Goal: Task Accomplishment & Management: Use online tool/utility

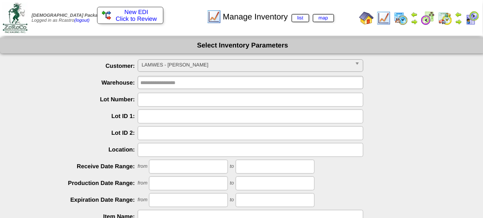
scroll to position [81, 0]
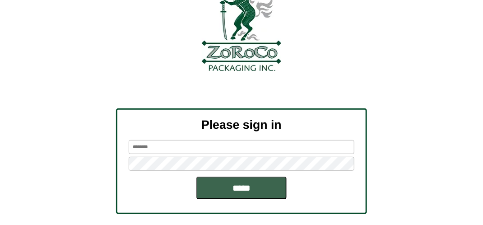
scroll to position [102, 0]
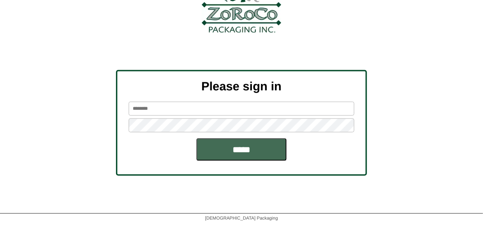
type input "*******"
click at [227, 150] on input "*****" at bounding box center [242, 149] width 90 height 23
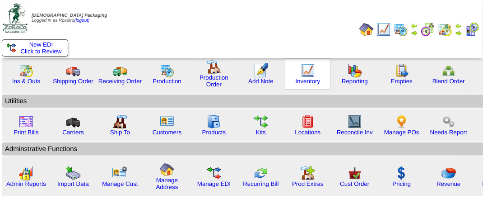
click at [306, 75] on img at bounding box center [308, 70] width 14 height 14
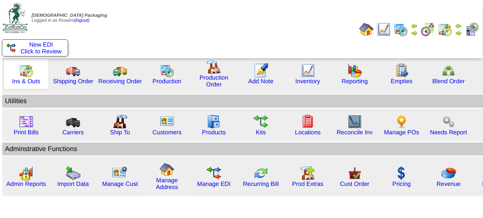
click at [29, 73] on img at bounding box center [26, 70] width 14 height 14
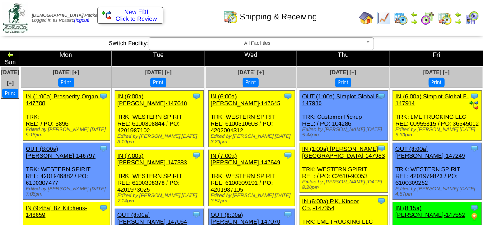
click at [173, 19] on div "Shipping & Receiving" at bounding box center [240, 13] width 276 height 25
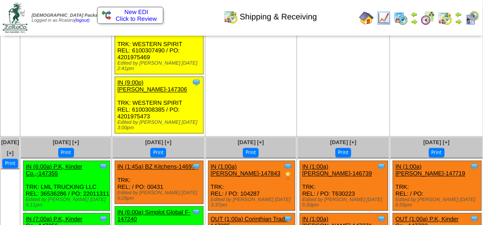
scroll to position [2033, 0]
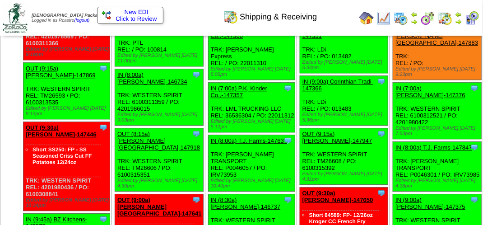
scroll to position [2079, 0]
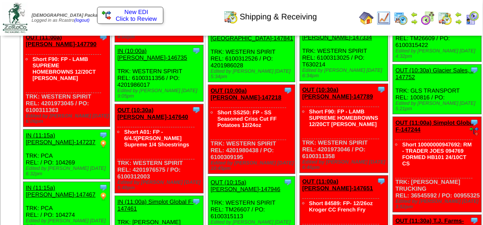
scroll to position [2404, 0]
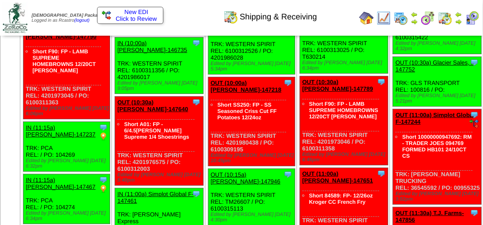
click at [474, 20] on img at bounding box center [472, 18] width 14 height 14
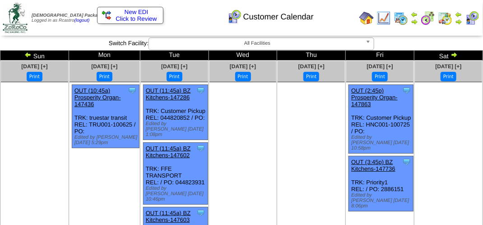
click at [449, 12] on img at bounding box center [445, 18] width 14 height 14
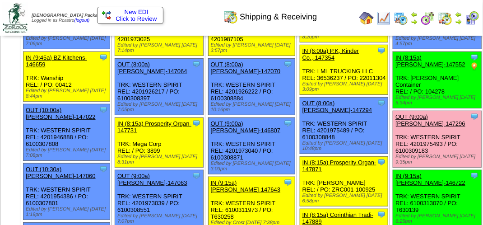
scroll to position [136, 0]
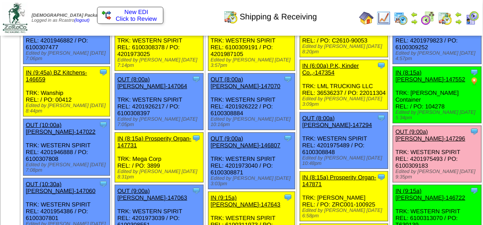
click at [396, 142] on link "OUT (9:00a) [PERSON_NAME]-147296" at bounding box center [431, 135] width 70 height 14
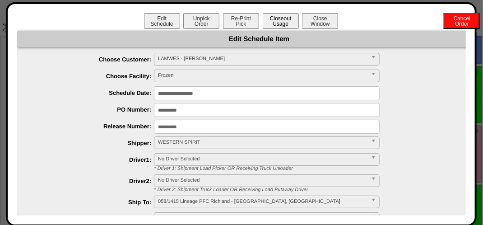
click at [275, 24] on button "Closeout Usage" at bounding box center [281, 21] width 36 height 16
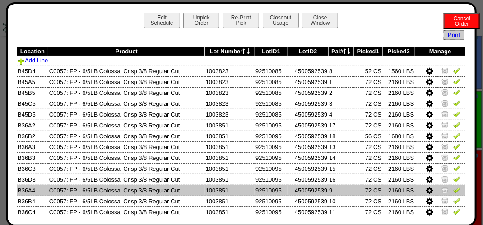
scroll to position [0, 0]
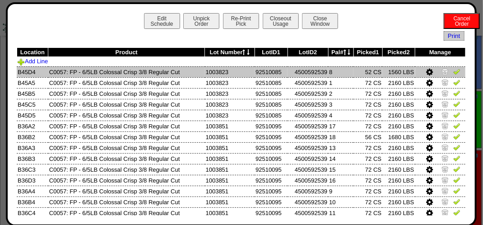
click at [454, 75] on link at bounding box center [457, 73] width 7 height 7
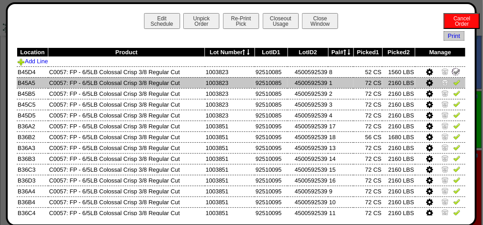
click at [454, 84] on img at bounding box center [457, 82] width 7 height 7
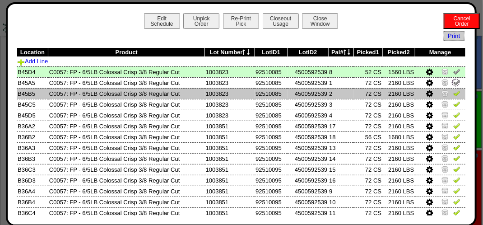
click at [454, 94] on img at bounding box center [457, 92] width 7 height 7
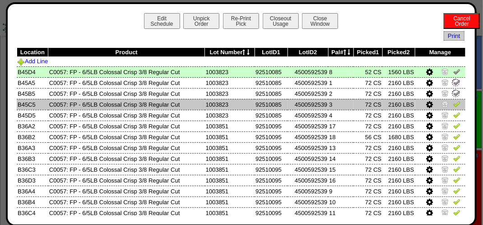
click at [446, 106] on td at bounding box center [441, 104] width 51 height 11
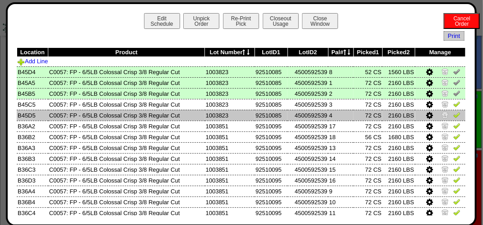
drag, startPoint x: 448, startPoint y: 118, endPoint x: 453, endPoint y: 120, distance: 5.2
click at [454, 117] on img at bounding box center [457, 114] width 7 height 7
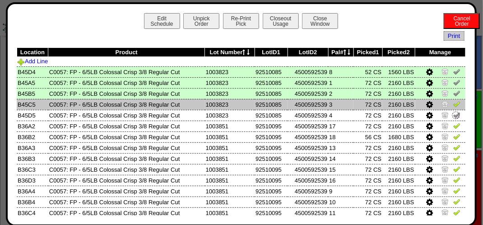
click at [454, 102] on img at bounding box center [457, 103] width 7 height 7
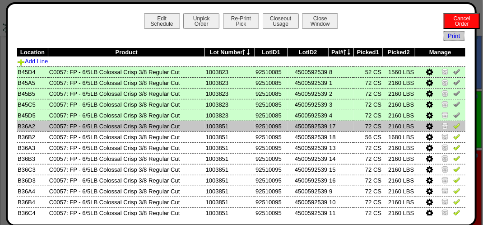
click at [454, 127] on img at bounding box center [457, 125] width 7 height 7
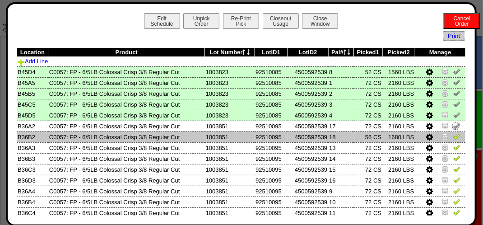
drag, startPoint x: 452, startPoint y: 136, endPoint x: 452, endPoint y: 144, distance: 7.7
click at [454, 137] on img at bounding box center [457, 136] width 7 height 7
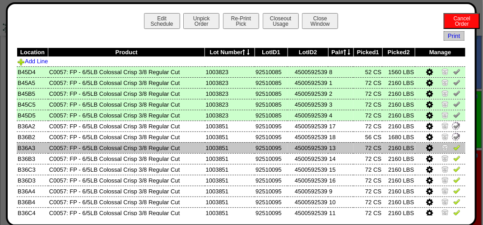
click at [454, 149] on img at bounding box center [457, 147] width 7 height 7
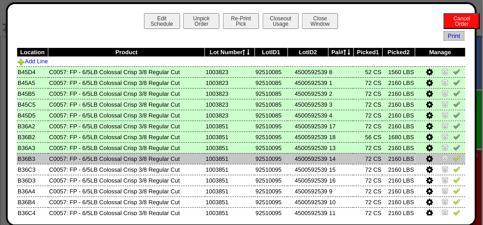
click at [454, 159] on img at bounding box center [457, 158] width 7 height 7
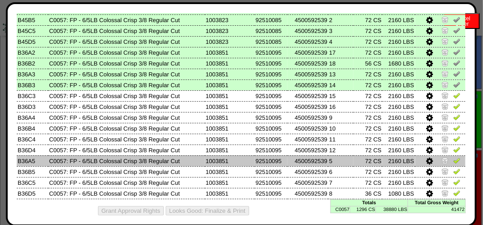
scroll to position [82, 0]
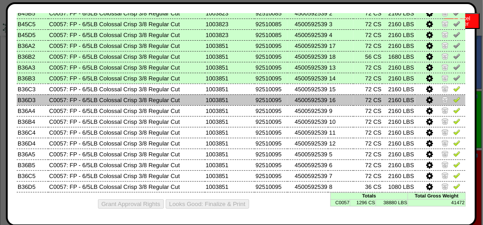
click at [454, 98] on img at bounding box center [457, 99] width 7 height 7
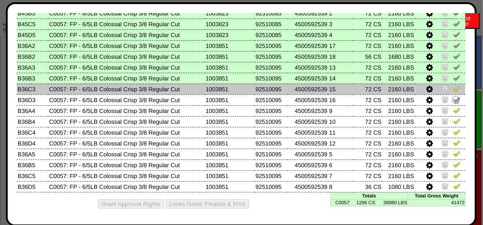
click at [454, 91] on link at bounding box center [457, 90] width 7 height 7
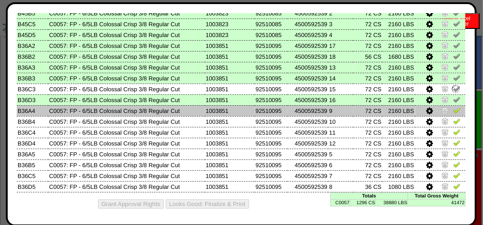
click at [454, 111] on img at bounding box center [457, 110] width 7 height 7
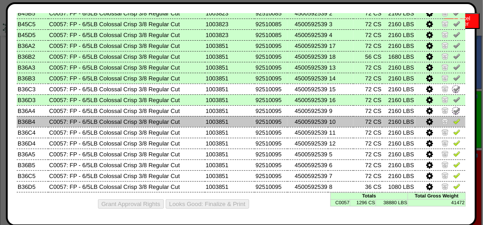
click at [454, 121] on img at bounding box center [457, 120] width 7 height 7
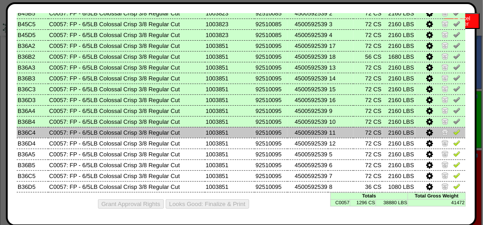
click at [448, 136] on td at bounding box center [441, 132] width 51 height 11
click at [454, 134] on img at bounding box center [457, 131] width 7 height 7
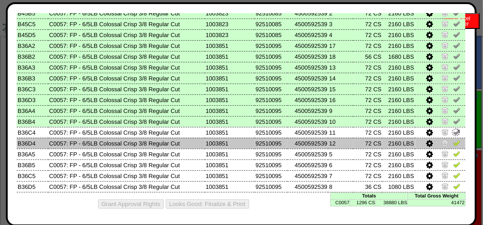
click at [454, 140] on img at bounding box center [457, 142] width 7 height 7
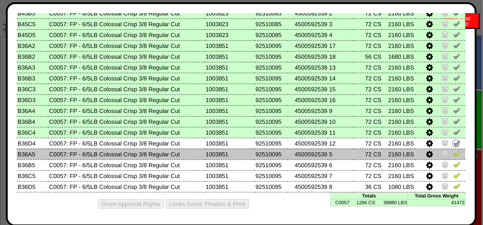
click at [454, 150] on img at bounding box center [457, 153] width 7 height 7
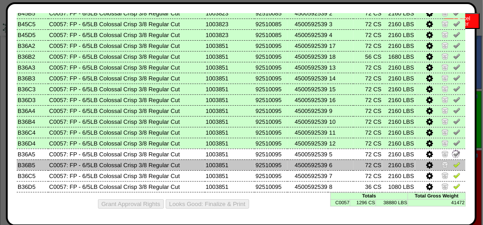
click at [454, 164] on img at bounding box center [457, 164] width 7 height 7
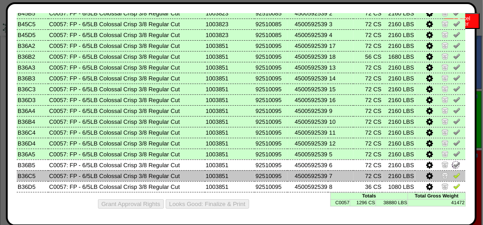
click at [447, 177] on td at bounding box center [441, 175] width 51 height 11
click at [454, 178] on img at bounding box center [457, 175] width 7 height 7
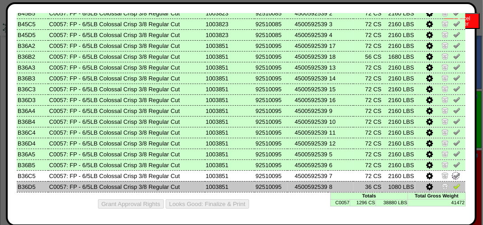
click at [454, 186] on img at bounding box center [457, 186] width 7 height 7
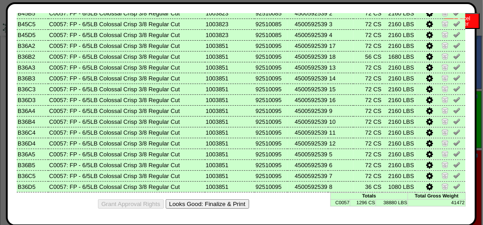
drag, startPoint x: 205, startPoint y: 199, endPoint x: 290, endPoint y: 78, distance: 148.4
click at [206, 199] on button "Looks Good: Finalize & Print" at bounding box center [208, 203] width 84 height 9
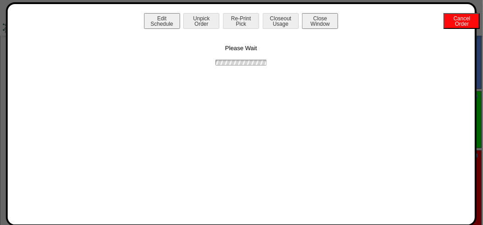
scroll to position [0, 0]
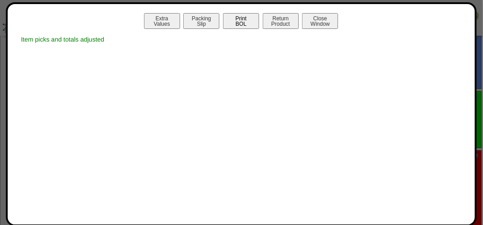
click at [247, 17] on button "Print BOL" at bounding box center [241, 21] width 36 height 16
